Goal: Navigation & Orientation: Understand site structure

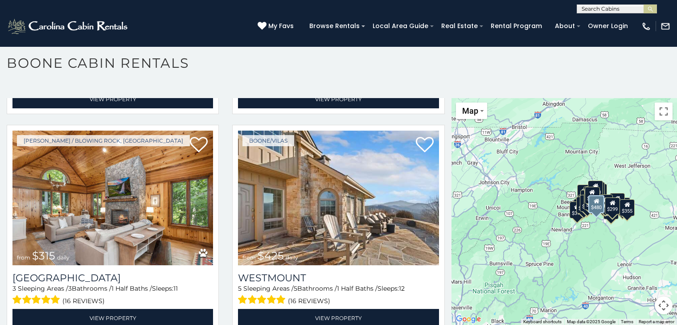
scroll to position [215, 0]
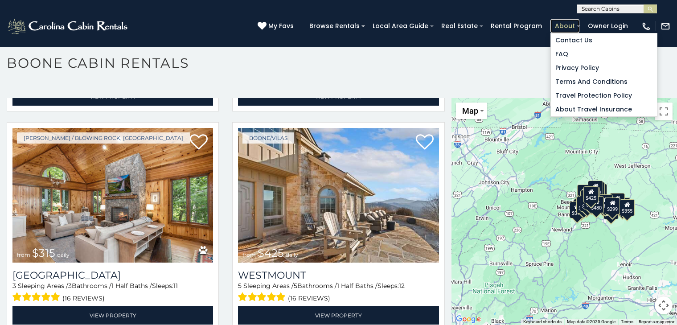
click at [558, 23] on link "About" at bounding box center [565, 26] width 29 height 14
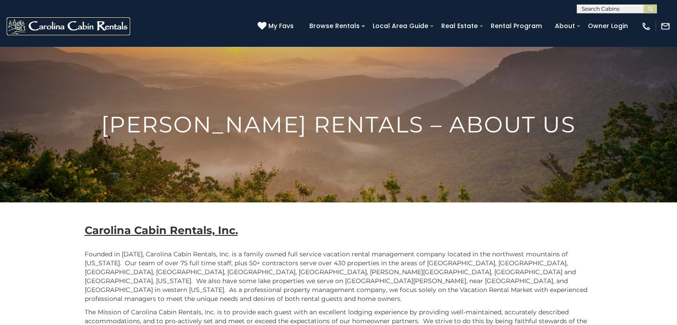
click at [28, 19] on img at bounding box center [69, 26] width 124 height 18
